Goal: Transaction & Acquisition: Purchase product/service

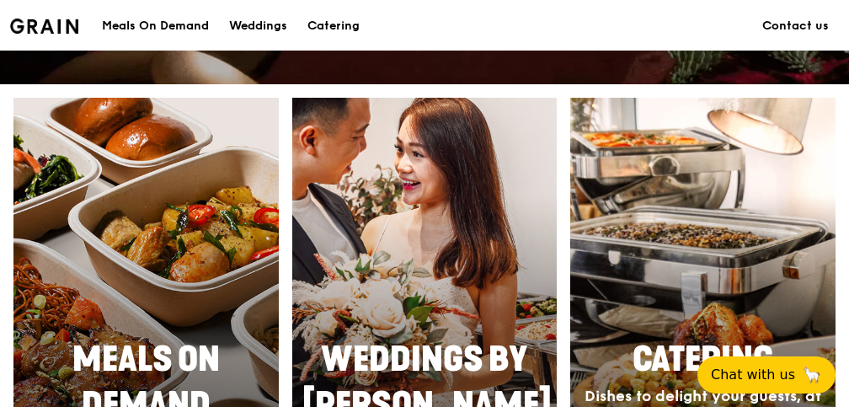
scroll to position [758, 0]
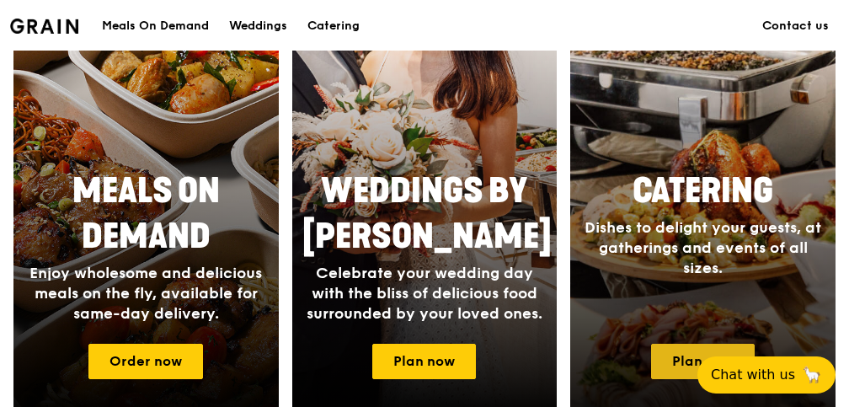
click at [667, 356] on link "Plan now" at bounding box center [703, 361] width 104 height 35
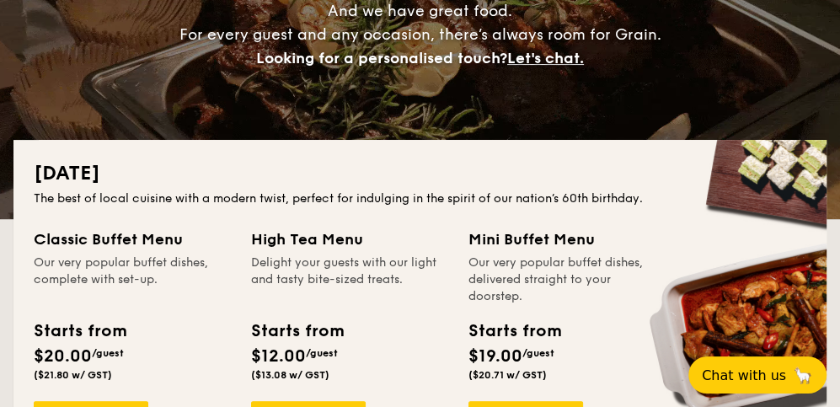
scroll to position [337, 0]
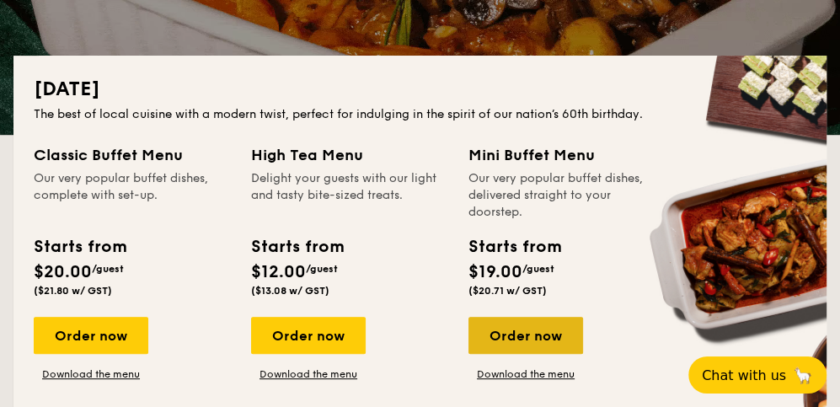
click at [523, 330] on div "Order now" at bounding box center [525, 335] width 115 height 37
